Goal: Navigation & Orientation: Understand site structure

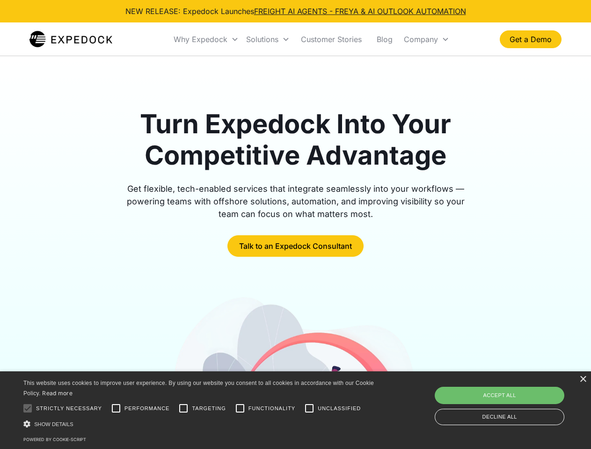
click at [206, 39] on div "Why Expedock" at bounding box center [201, 39] width 54 height 9
click at [268, 39] on div "Solutions" at bounding box center [262, 39] width 32 height 9
click at [426, 39] on div "Company" at bounding box center [421, 39] width 34 height 9
click at [28, 408] on div at bounding box center [27, 408] width 19 height 19
click at [116, 408] on input "Performance" at bounding box center [116, 408] width 19 height 19
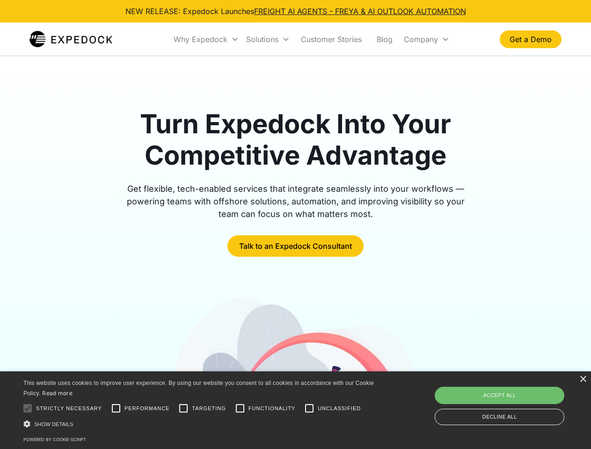
checkbox input "true"
click at [183, 408] on input "Targeting" at bounding box center [183, 408] width 19 height 19
checkbox input "true"
